Goal: Find specific page/section: Find specific page/section

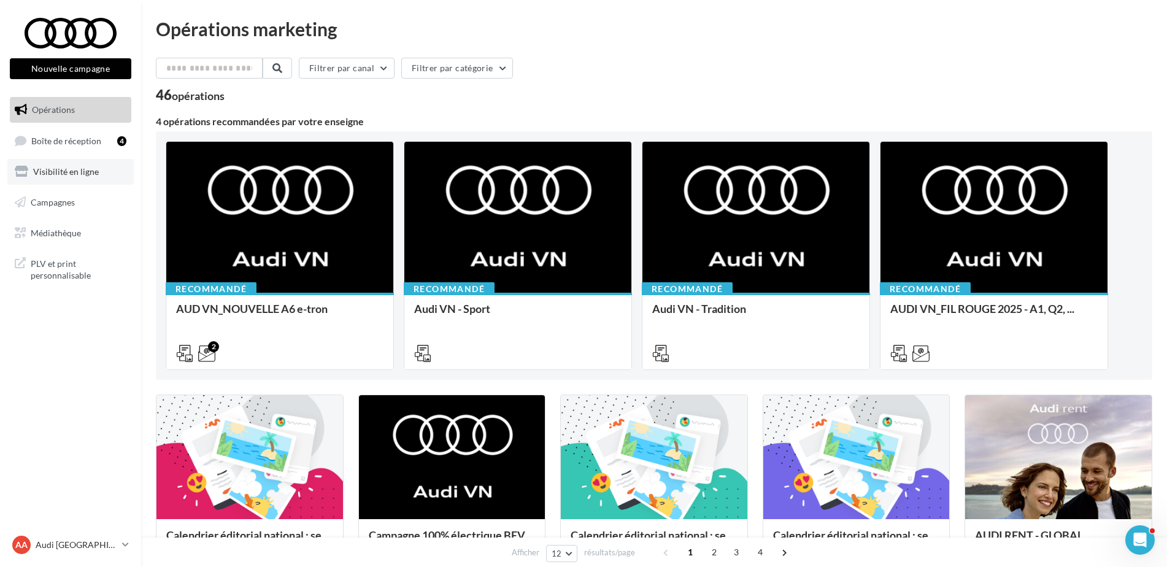
click at [53, 177] on link "Visibilité en ligne" at bounding box center [70, 172] width 126 height 26
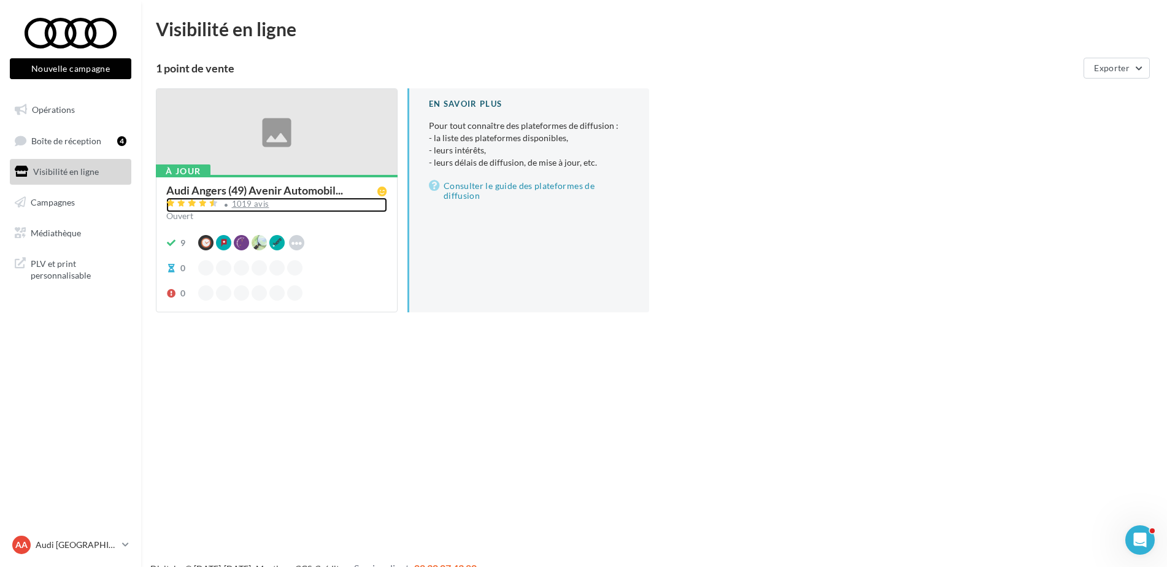
click at [247, 207] on div "1019 avis" at bounding box center [250, 204] width 37 height 8
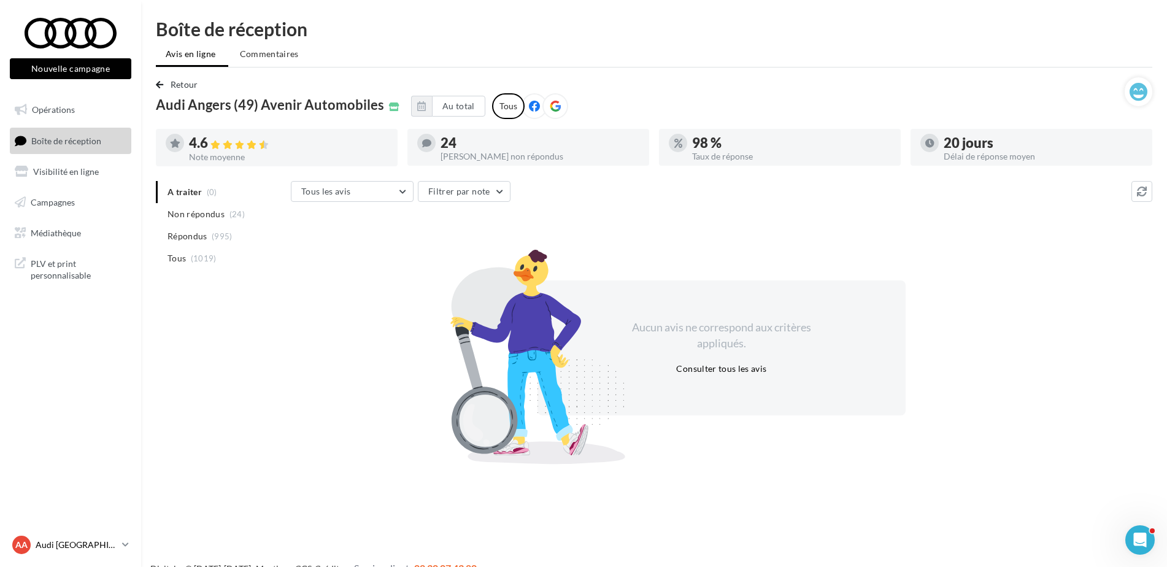
click at [47, 542] on p "Audi [GEOGRAPHIC_DATA]" at bounding box center [77, 545] width 82 height 12
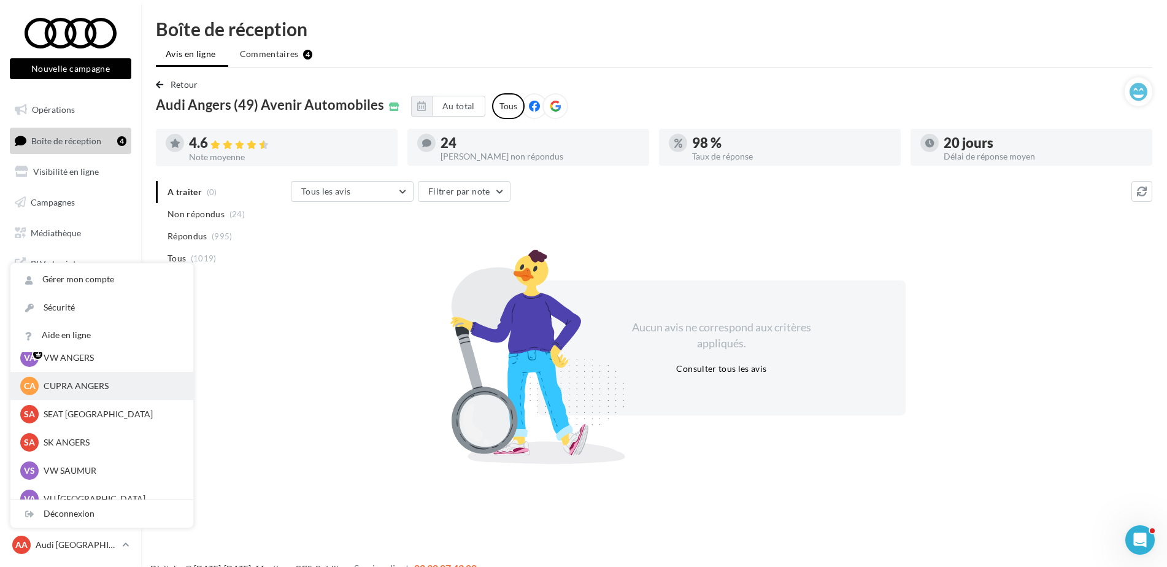
scroll to position [61, 0]
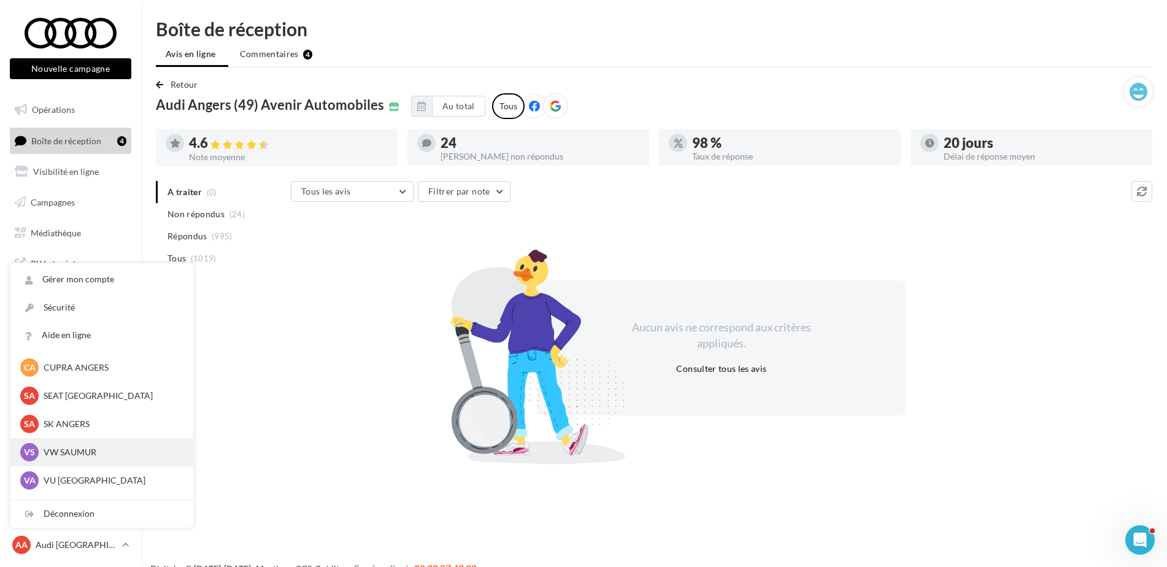
click at [73, 455] on p "VW SAUMUR" at bounding box center [111, 452] width 135 height 12
